Goal: Navigation & Orientation: Find specific page/section

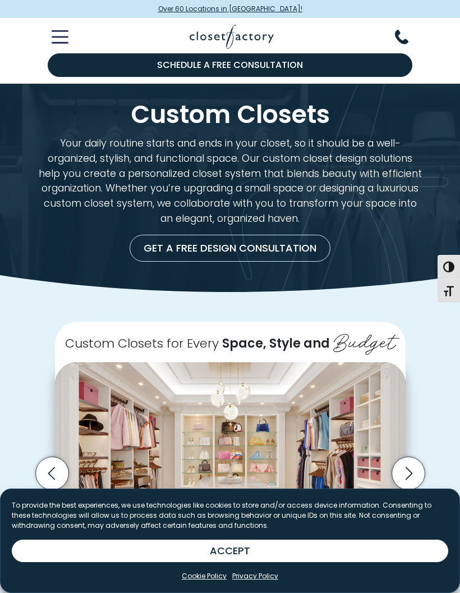
click at [58, 42] on icon "Toggle Mobile Menu" at bounding box center [60, 36] width 17 height 13
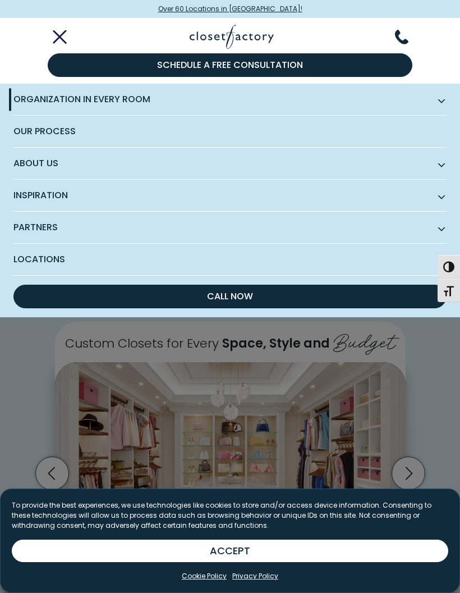
click at [67, 98] on span "Organization in Every Room" at bounding box center [229, 100] width 433 height 32
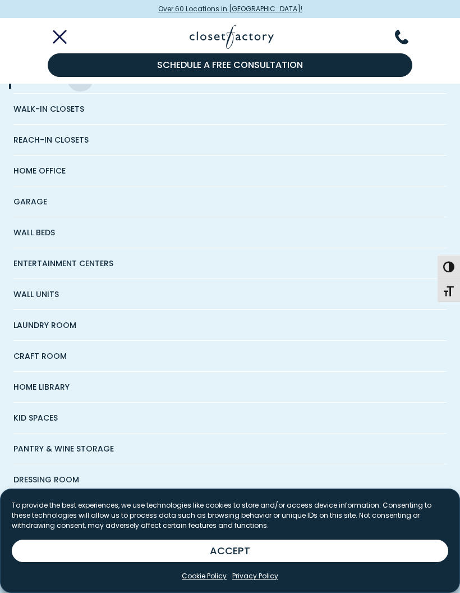
scroll to position [53, 0]
click at [39, 161] on span "Home Office" at bounding box center [39, 170] width 52 height 30
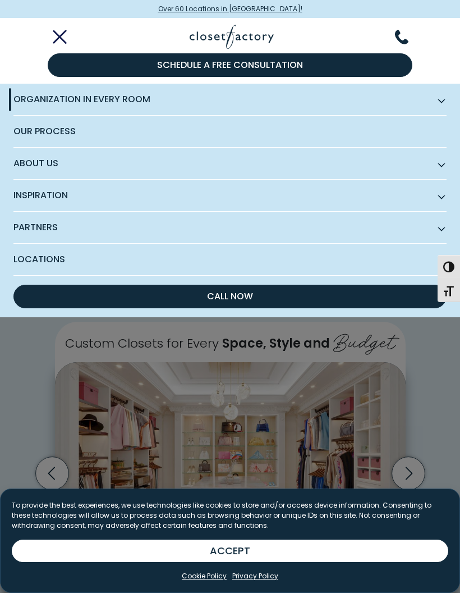
click at [31, 102] on span "Organization in Every Room" at bounding box center [229, 100] width 433 height 32
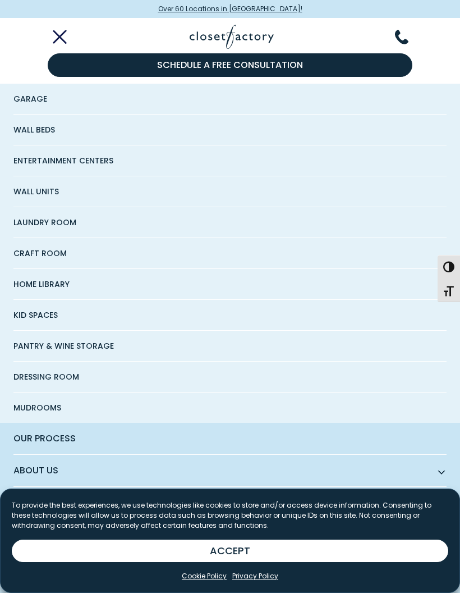
scroll to position [155, 0]
click at [38, 245] on span "Craft Room" at bounding box center [39, 254] width 53 height 30
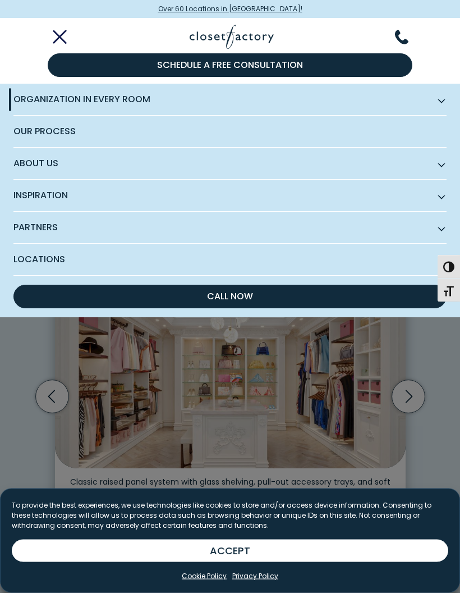
scroll to position [77, 0]
click at [49, 104] on span "Organization in Every Room" at bounding box center [229, 100] width 433 height 32
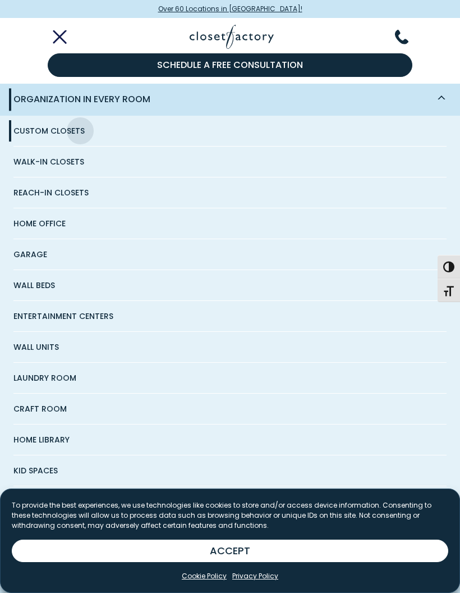
scroll to position [53, 0]
click at [66, 222] on link "Home Office" at bounding box center [229, 223] width 433 height 31
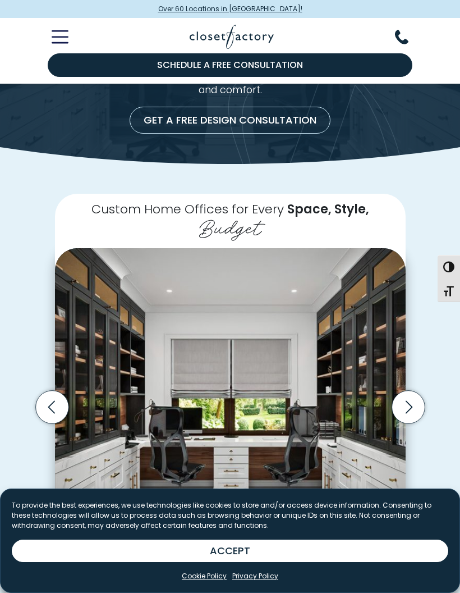
scroll to position [79, 0]
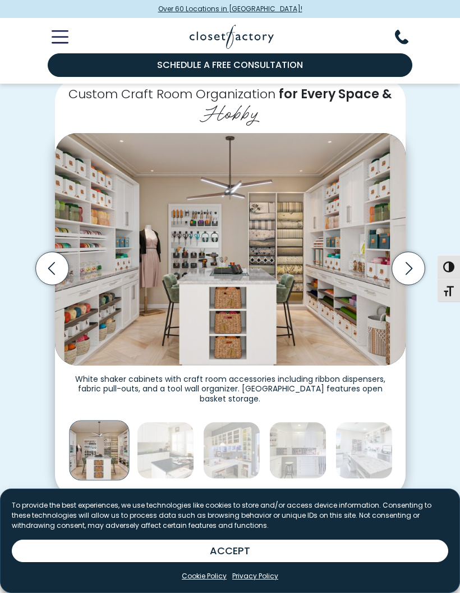
scroll to position [221, 0]
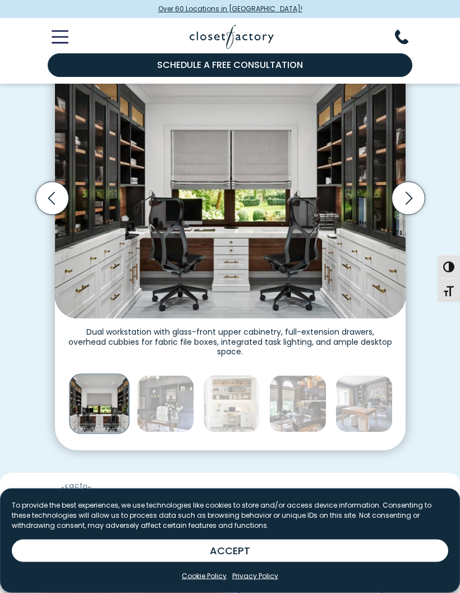
scroll to position [307, 0]
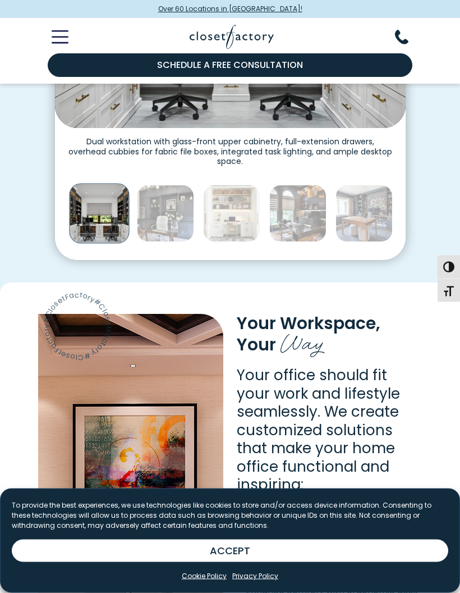
click at [160, 216] on img "Thumbnail Gallery" at bounding box center [165, 213] width 57 height 57
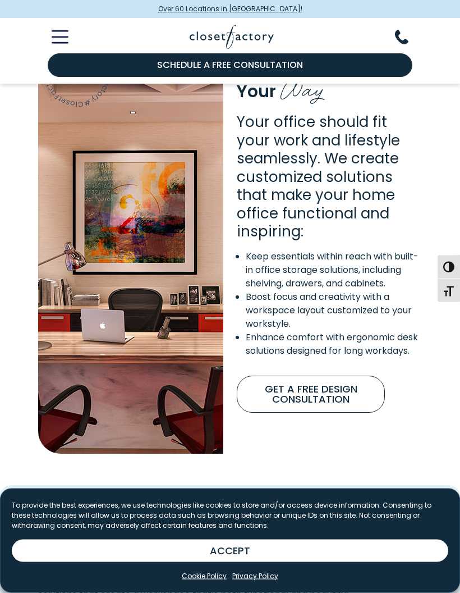
scroll to position [697, 0]
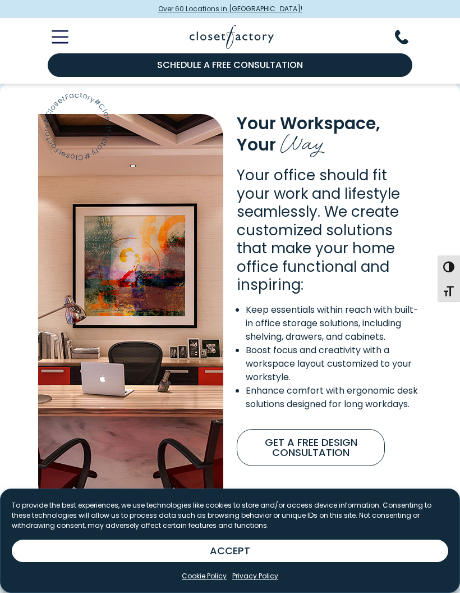
click at [60, 42] on icon "Toggle Mobile Menu" at bounding box center [60, 36] width 17 height 13
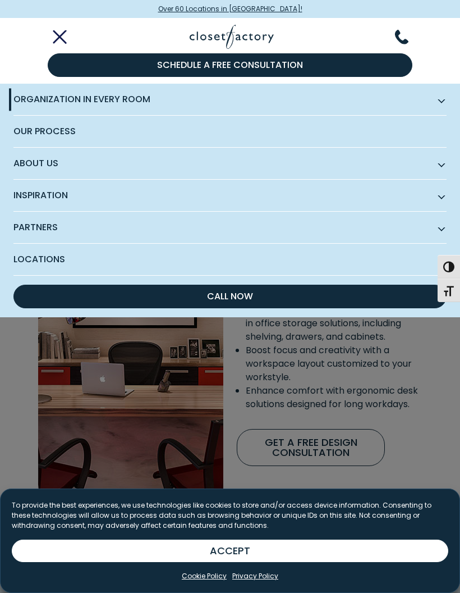
click at [38, 97] on span "Organization in Every Room" at bounding box center [229, 100] width 433 height 32
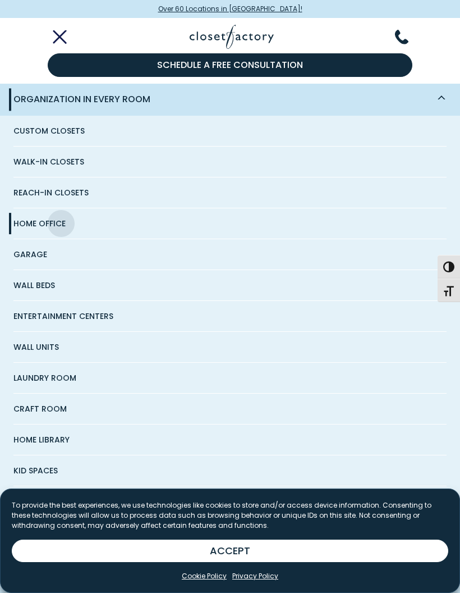
click at [43, 135] on span "Custom Closets" at bounding box center [48, 131] width 71 height 30
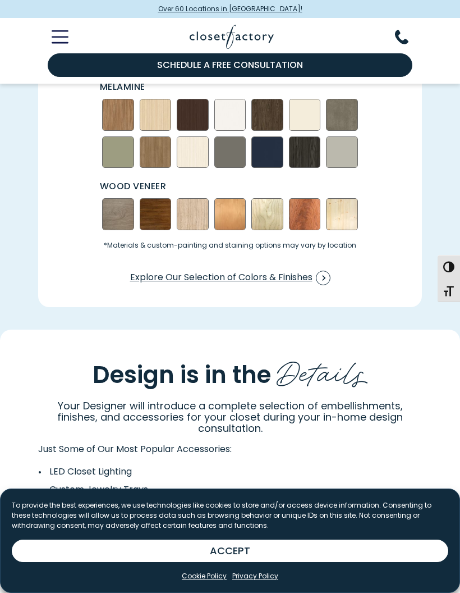
scroll to position [1292, 0]
click at [236, 152] on img "Swatch Grid" at bounding box center [230, 153] width 32 height 32
click at [343, 165] on img "Swatch Grid" at bounding box center [342, 153] width 32 height 32
click at [115, 122] on img "Swatch Grid" at bounding box center [118, 115] width 32 height 32
click at [161, 127] on img "Swatch Grid" at bounding box center [156, 115] width 32 height 32
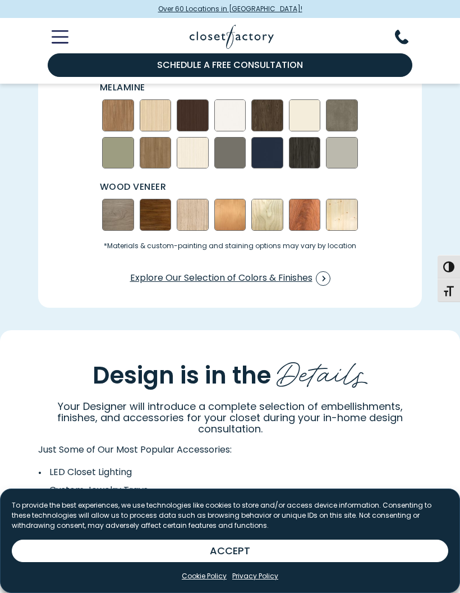
click at [153, 123] on img "Swatch Grid" at bounding box center [156, 115] width 32 height 32
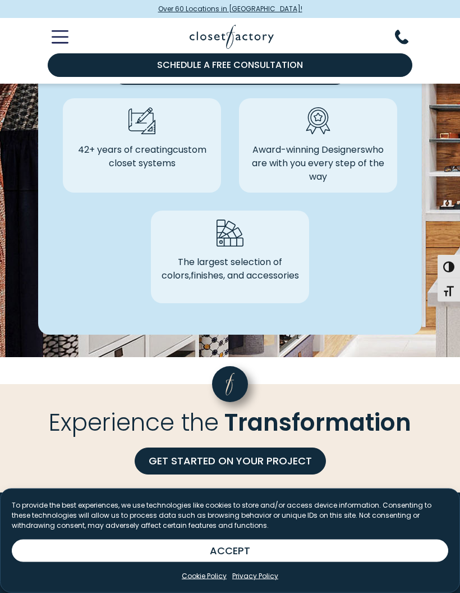
scroll to position [2910, 0]
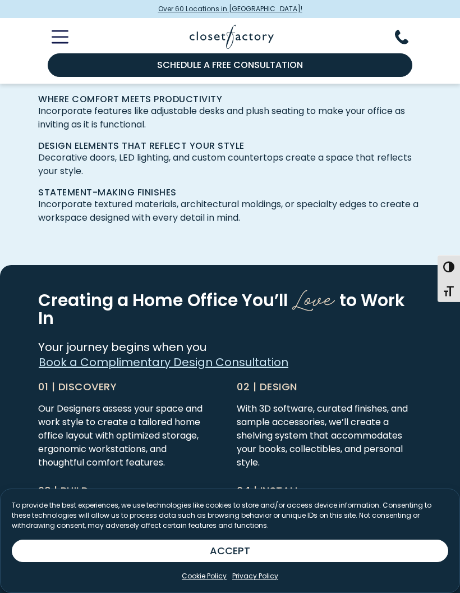
scroll to position [2371, 0]
